Goal: Information Seeking & Learning: Compare options

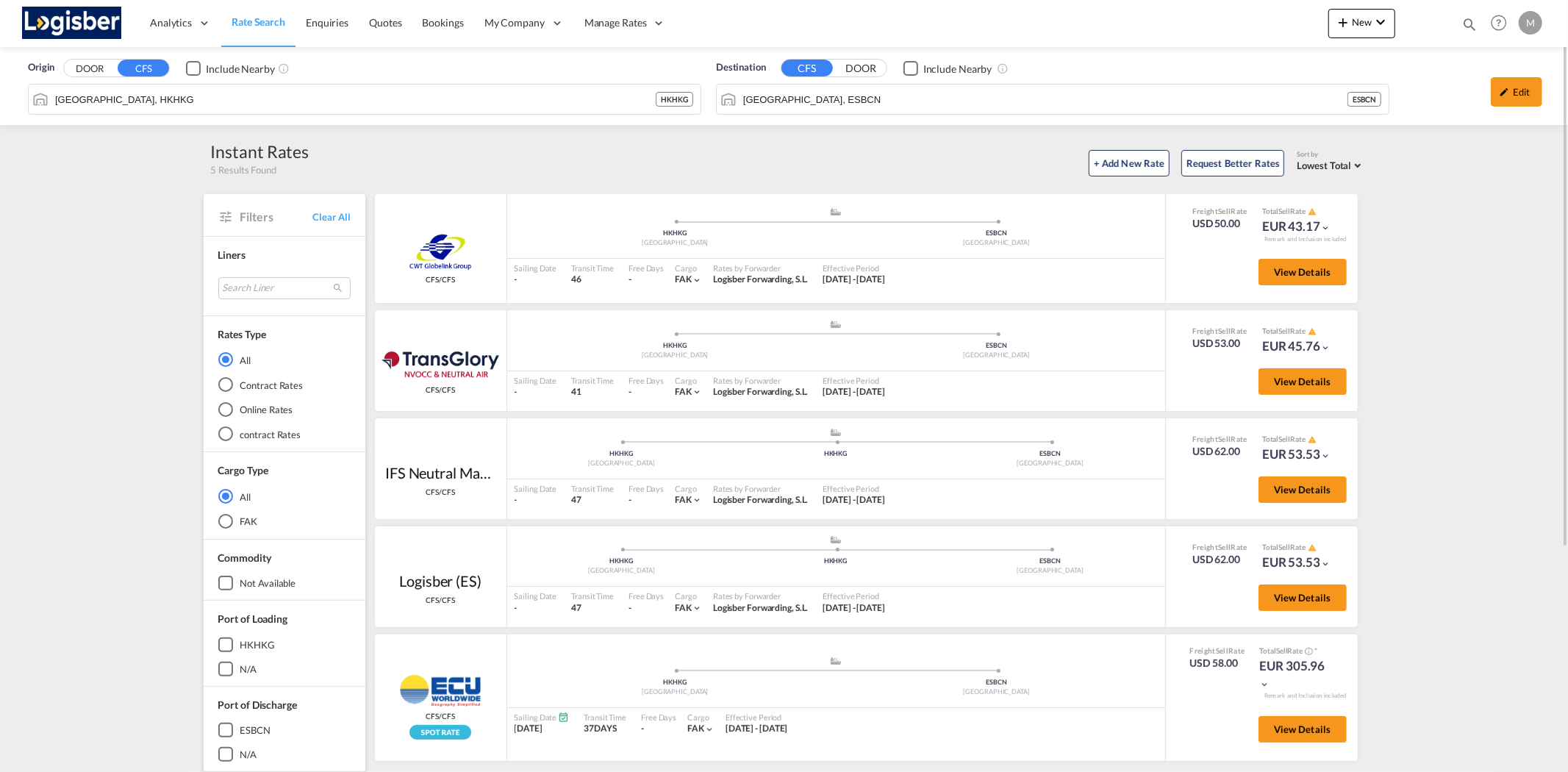
click at [259, 21] on span "Rate Search" at bounding box center [258, 21] width 53 height 12
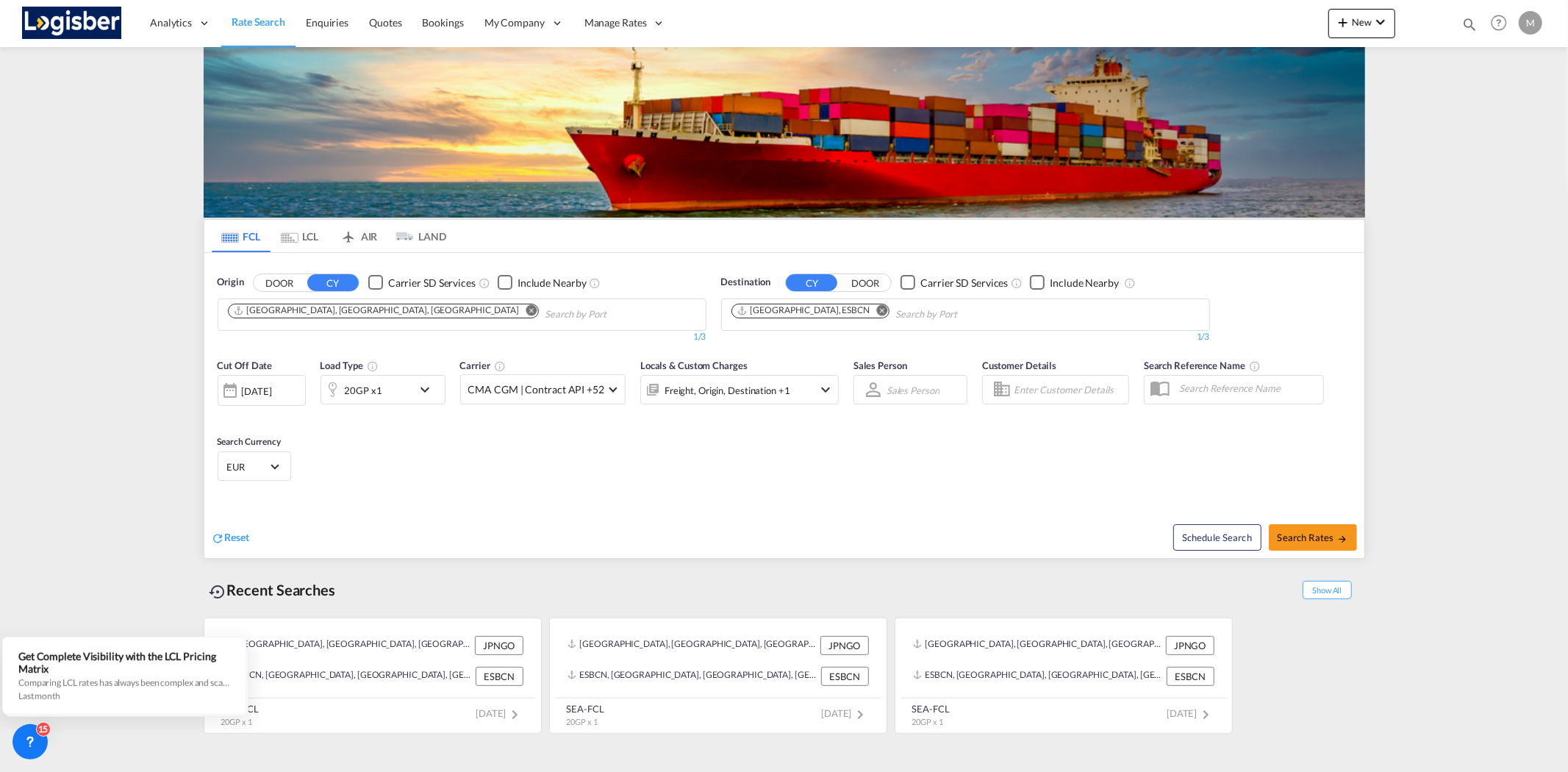
click at [516, 311] on button "Remove" at bounding box center [526, 311] width 22 height 14
click at [876, 311] on md-icon "Remove" at bounding box center [882, 310] width 11 height 11
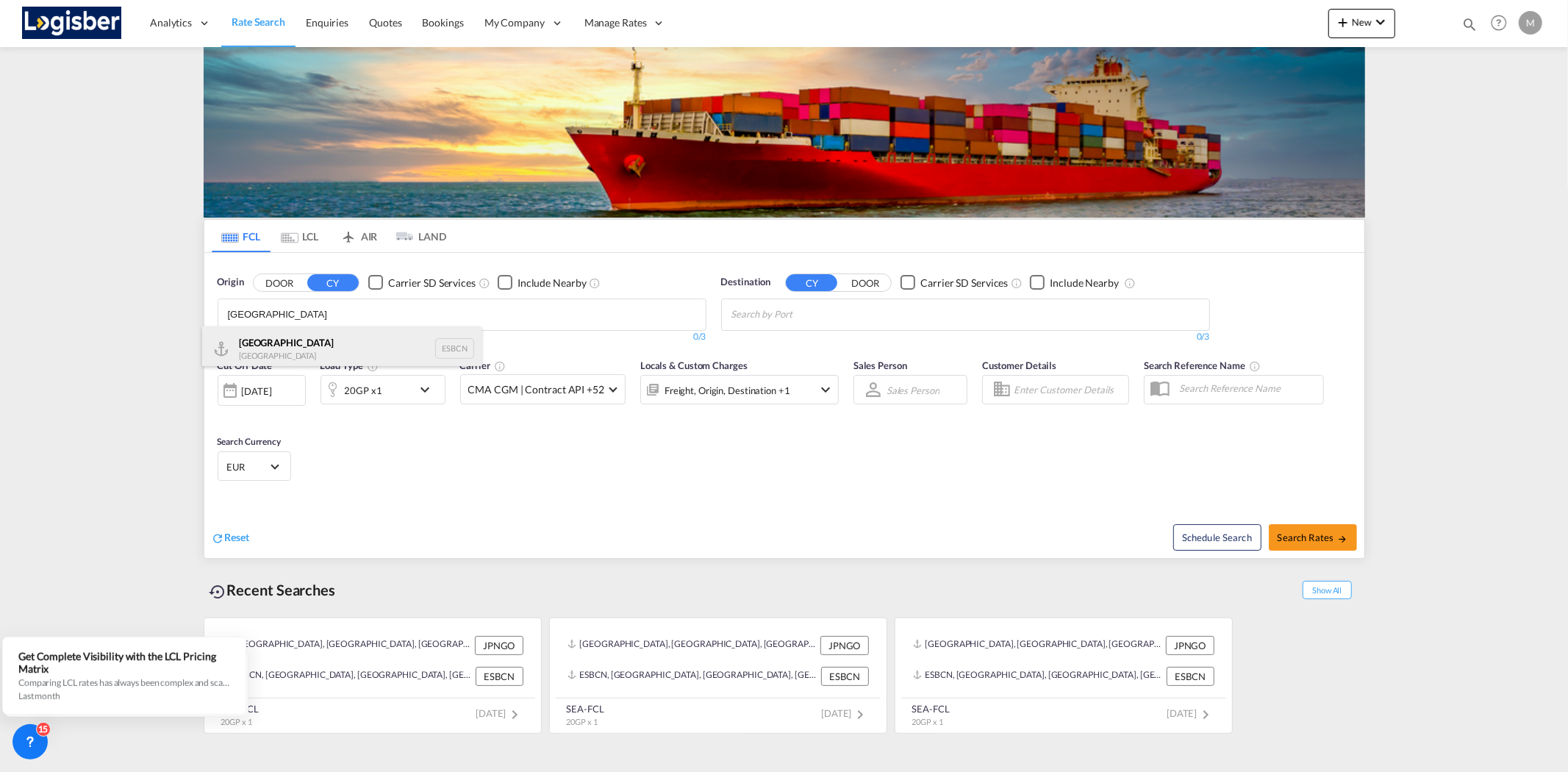
type input "[GEOGRAPHIC_DATA]"
click at [312, 344] on div "Barcelona Spain ESBCN" at bounding box center [342, 348] width 280 height 44
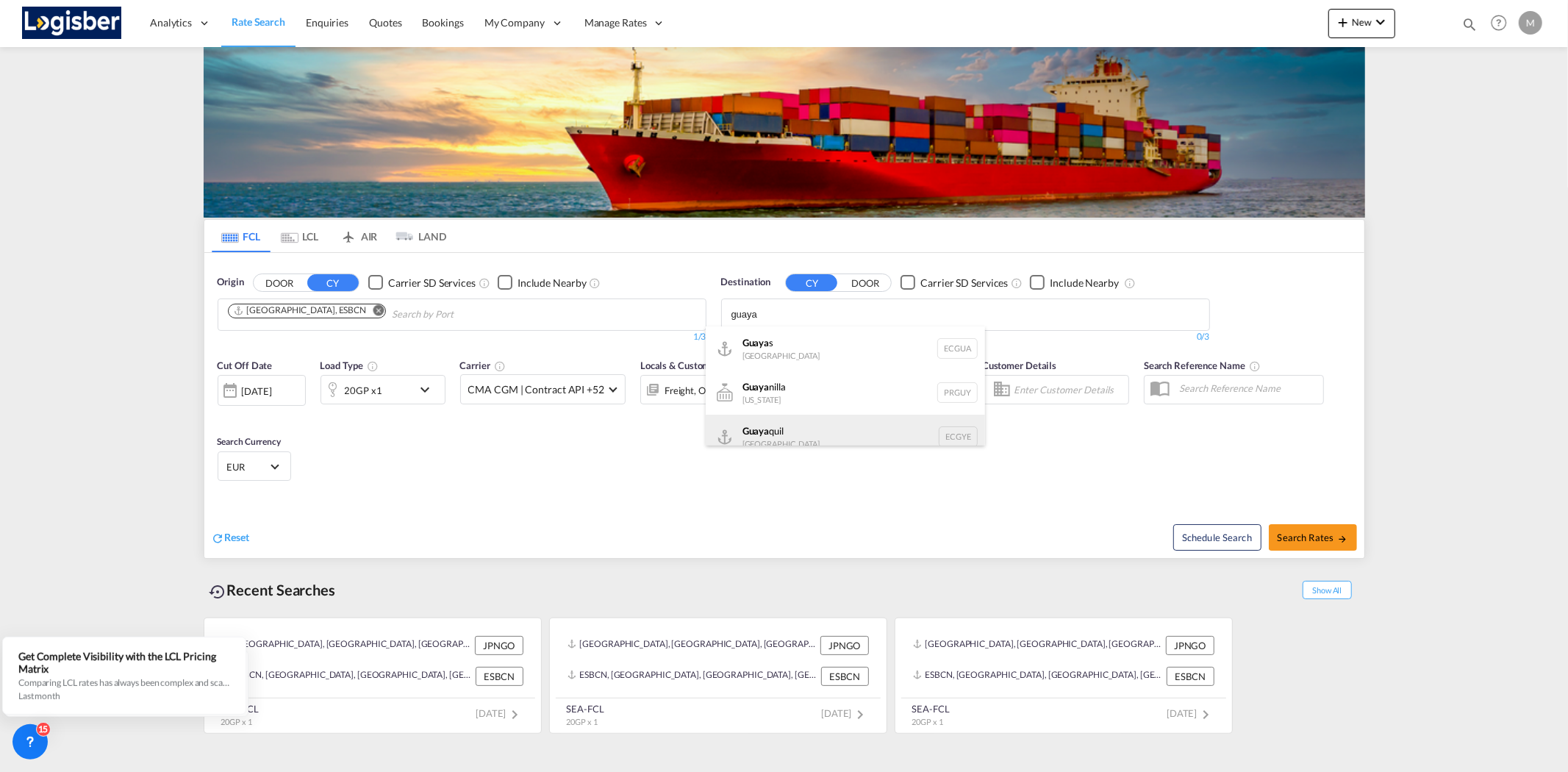
type input "guaya"
click at [783, 435] on div "Guaya quil [GEOGRAPHIC_DATA] [GEOGRAPHIC_DATA]" at bounding box center [846, 437] width 280 height 44
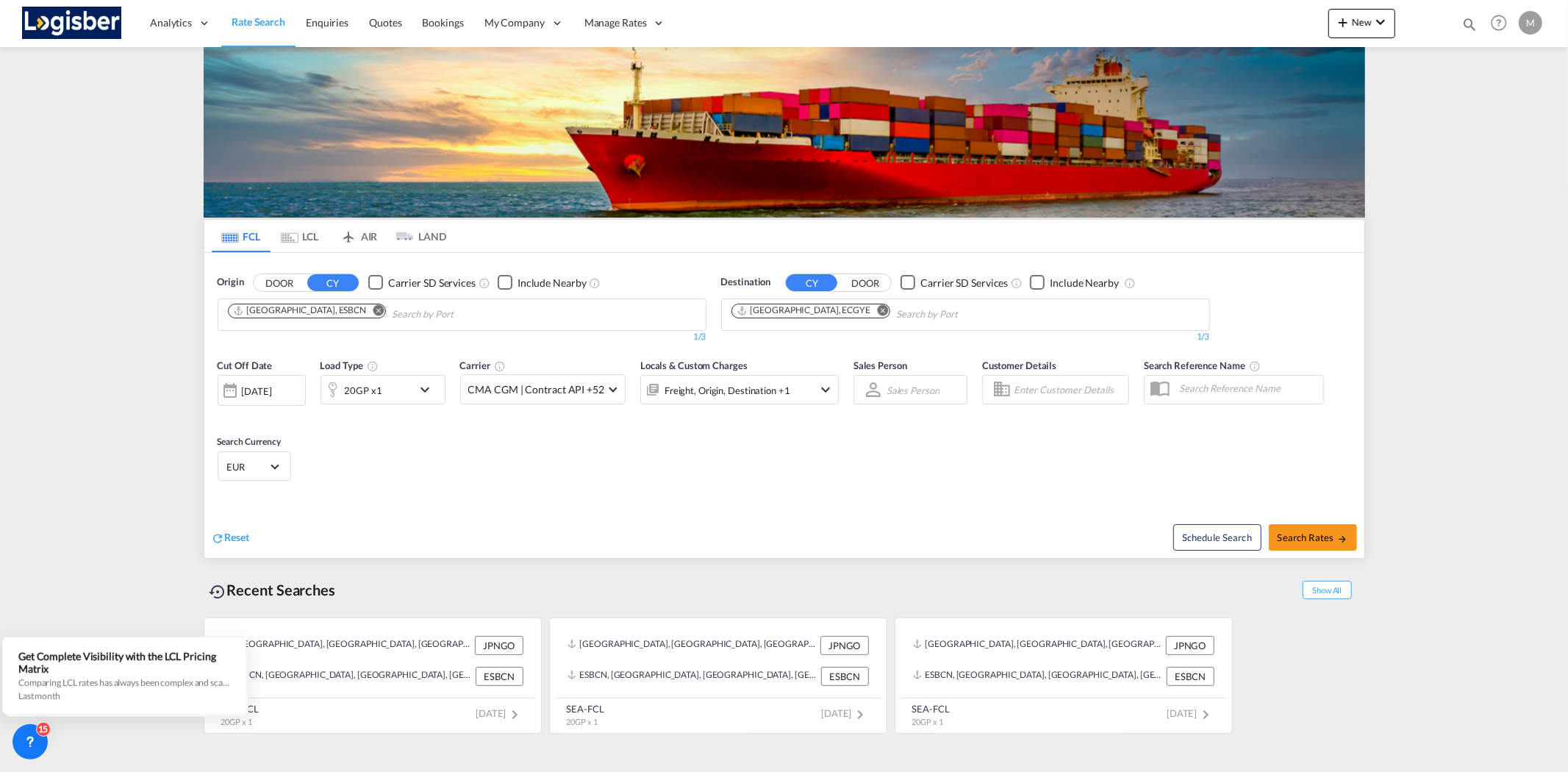
click at [427, 394] on md-icon "icon-chevron-down" at bounding box center [428, 389] width 25 height 18
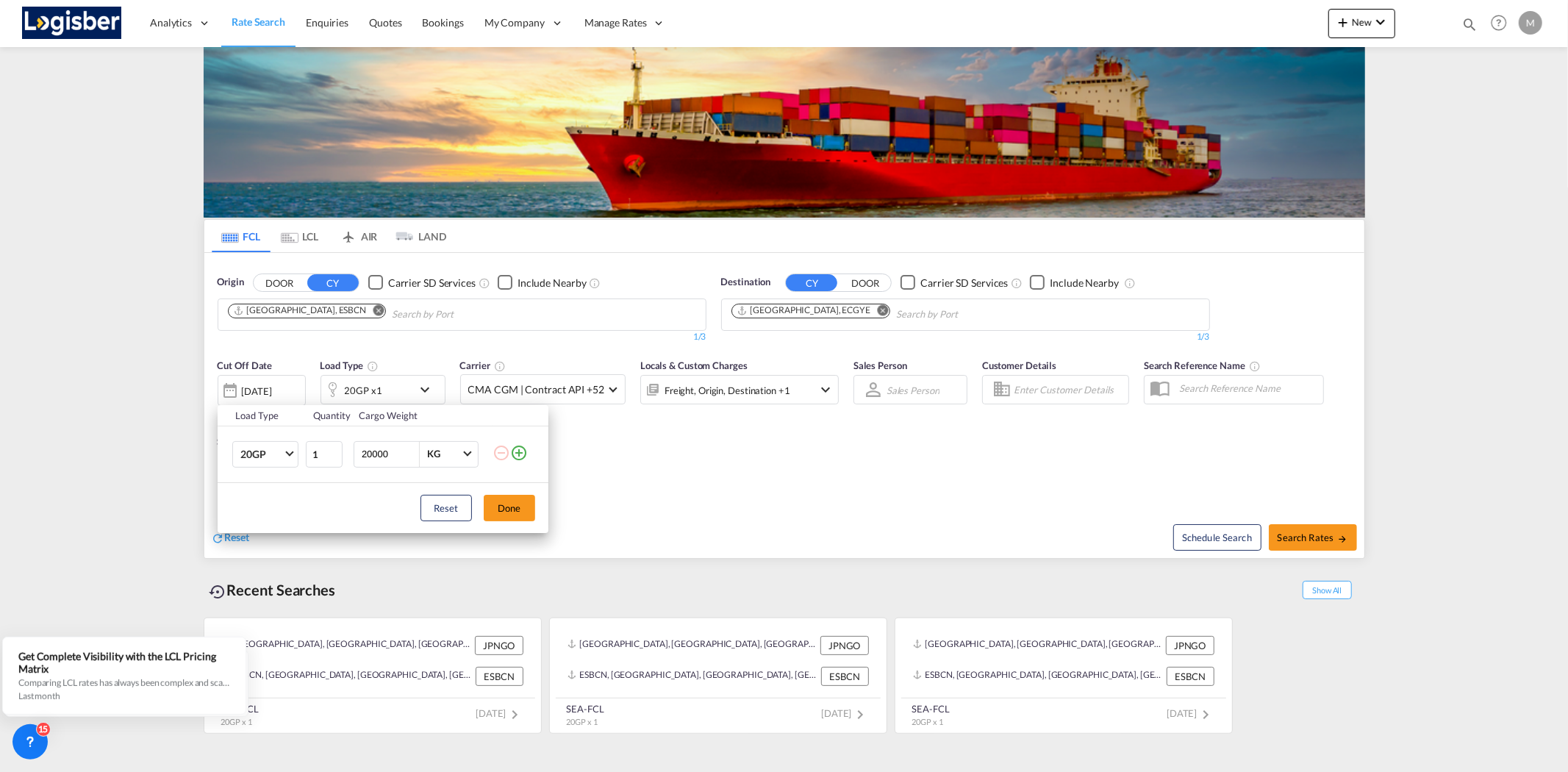
click at [849, 497] on div "Load Type Quantity Cargo Weight 20GP 20GP 40GP 40HC 45HC 20RE 40RE 40HR 20OT 40…" at bounding box center [784, 386] width 1568 height 772
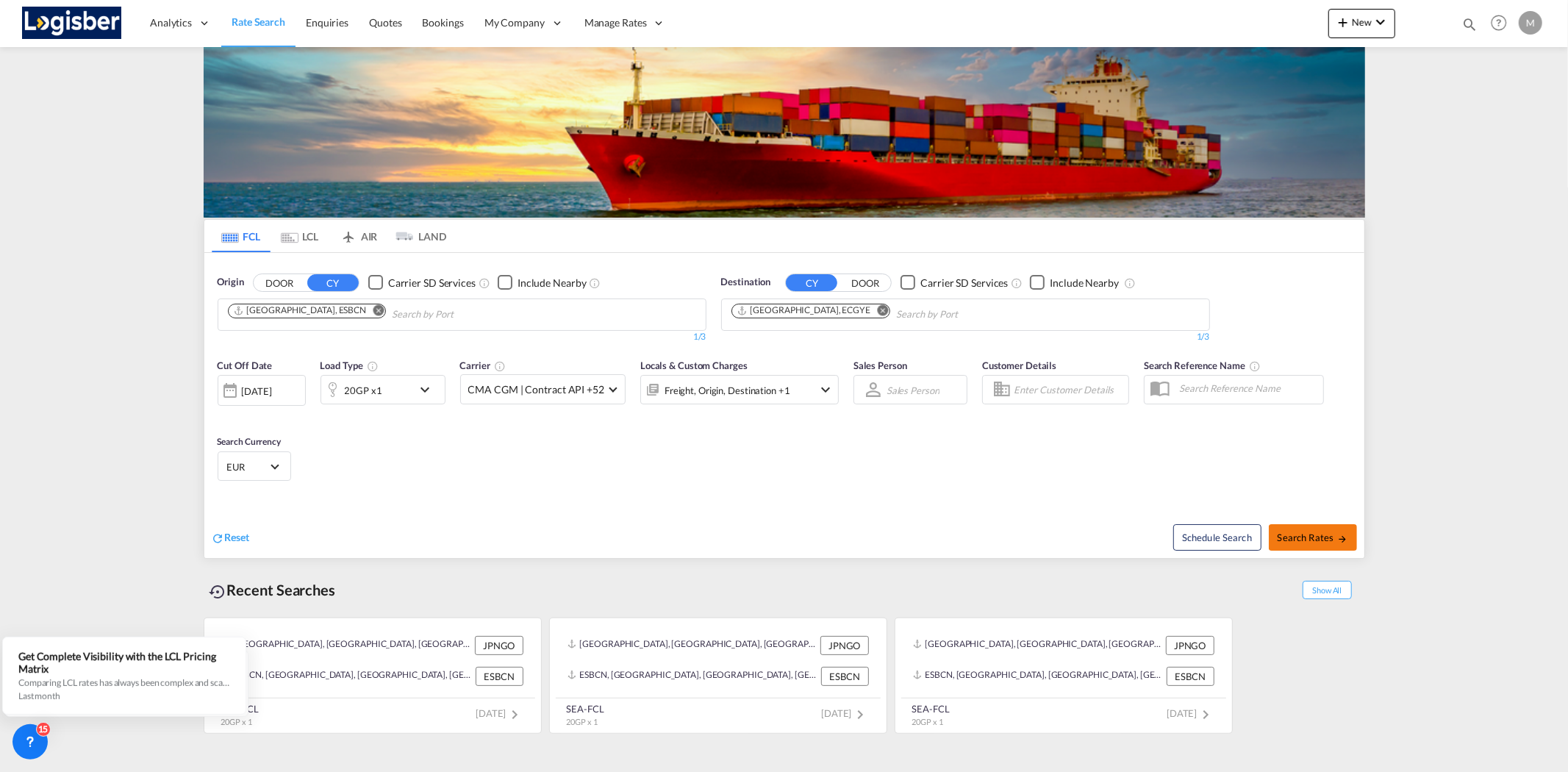
click at [1328, 538] on span "Search Rates" at bounding box center [1313, 538] width 70 height 11
type input "ESBCN to ECGYE / [DATE]"
